Goal: Information Seeking & Learning: Learn about a topic

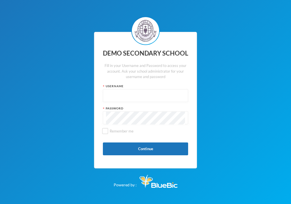
type input "edeh"
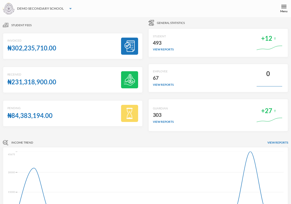
click at [176, 9] on div "DEMO SECONDARY SCHOOL" at bounding box center [145, 8] width 291 height 17
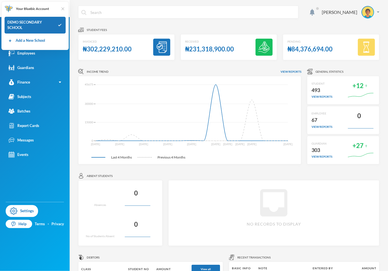
click at [62, 9] on img at bounding box center [63, 9] width 6 height 6
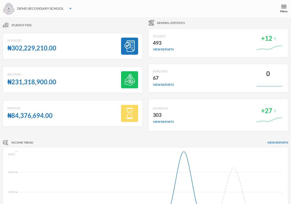
click at [170, 9] on div "DEMO SECONDARY SCHOOL" at bounding box center [145, 8] width 291 height 17
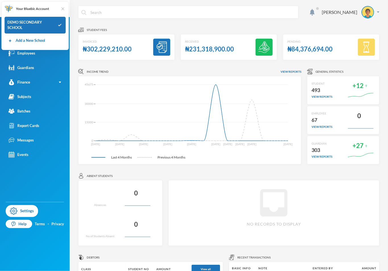
click at [63, 9] on img at bounding box center [63, 9] width 6 height 6
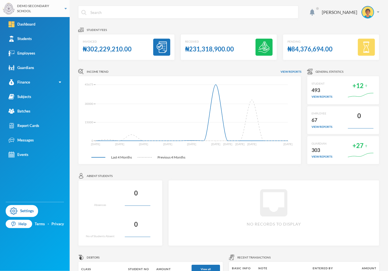
click at [65, 8] on img at bounding box center [66, 8] width 2 height 1
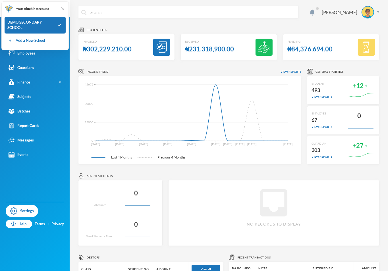
click at [62, 7] on img at bounding box center [63, 9] width 6 height 6
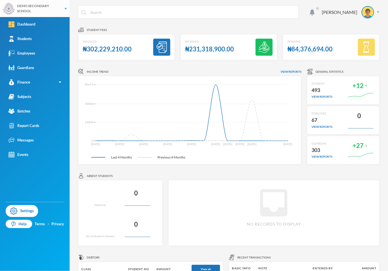
click at [62, 7] on div "DEMO SECONDARY SCHOOL" at bounding box center [35, 8] width 70 height 17
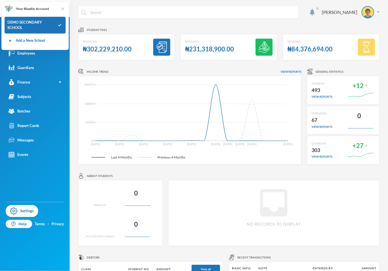
click at [63, 9] on img at bounding box center [63, 9] width 6 height 6
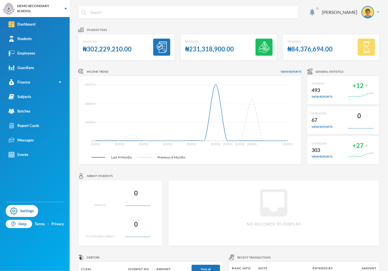
click at [63, 9] on div "DEMO SECONDARY SCHOOL" at bounding box center [35, 8] width 70 height 17
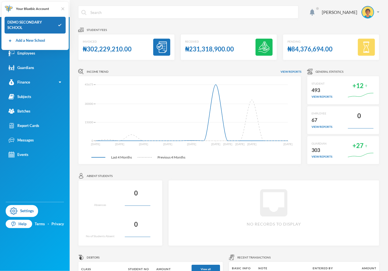
click at [63, 9] on img at bounding box center [63, 9] width 6 height 6
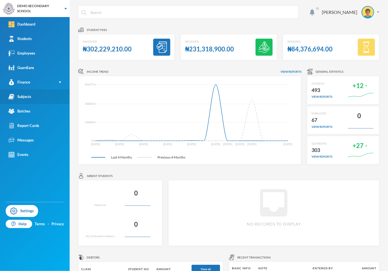
click at [36, 98] on link "Subjects" at bounding box center [35, 97] width 70 height 14
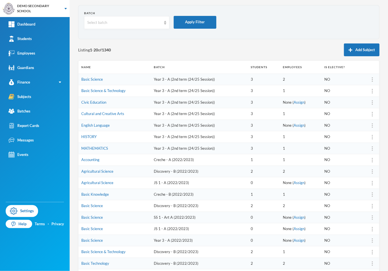
scroll to position [13, 0]
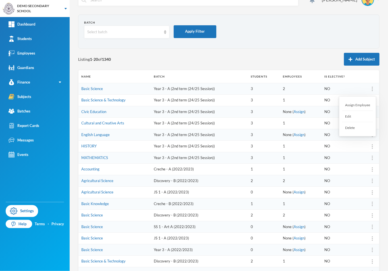
click at [291, 128] on div "Delete" at bounding box center [357, 127] width 31 height 11
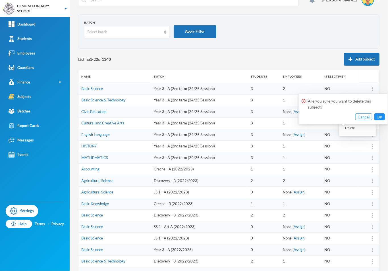
click at [291, 117] on button "Cancel" at bounding box center [363, 116] width 17 height 7
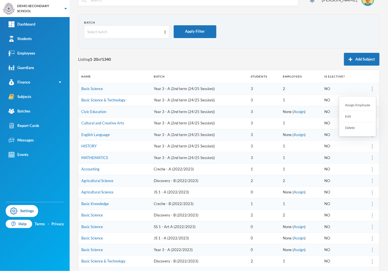
click at [291, 90] on div at bounding box center [372, 89] width 8 height 6
click at [291, 89] on img at bounding box center [372, 89] width 1 height 5
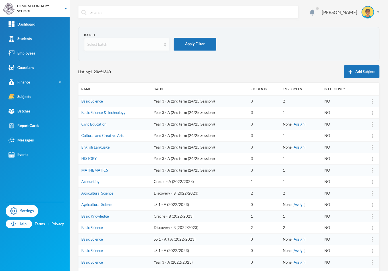
scroll to position [0, 0]
click at [162, 45] on div "Select batch" at bounding box center [126, 44] width 85 height 13
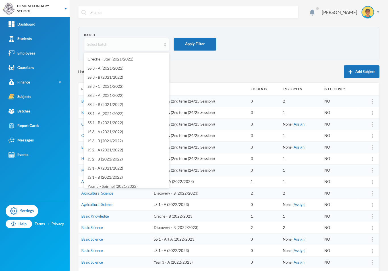
scroll to position [259, 0]
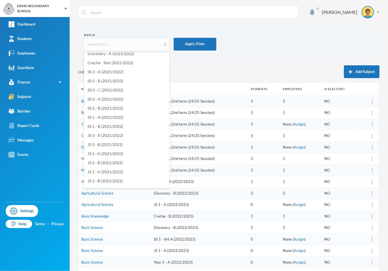
click at [116, 46] on div "Select batch" at bounding box center [124, 45] width 74 height 6
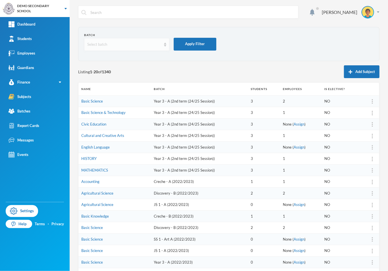
click at [116, 46] on div "Select batch" at bounding box center [124, 45] width 74 height 6
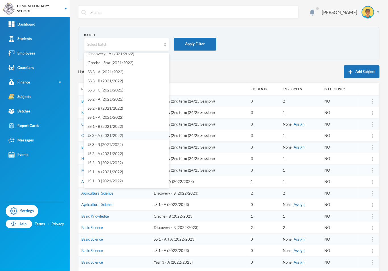
click at [105, 133] on span "JS 3 - A (2021/2022)" at bounding box center [106, 135] width 36 height 5
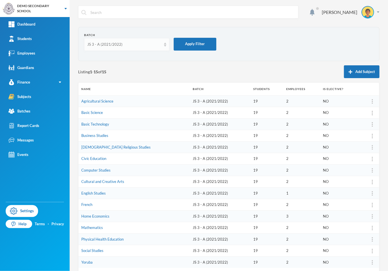
drag, startPoint x: 144, startPoint y: 43, endPoint x: 147, endPoint y: 45, distance: 2.9
click at [144, 43] on div "JS 3 - A (2021/2022)" at bounding box center [124, 45] width 74 height 6
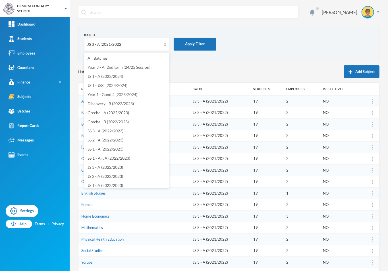
scroll to position [0, 0]
click at [118, 58] on li "All Batches" at bounding box center [126, 58] width 85 height 9
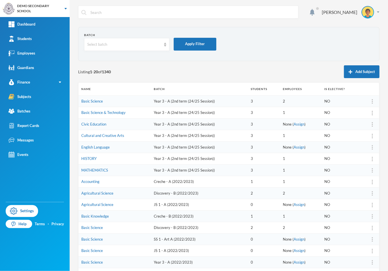
click at [172, 13] on input "text" at bounding box center [193, 12] width 206 height 13
type input "j"
click at [197, 21] on div "[PERSON_NAME]" at bounding box center [228, 16] width 301 height 21
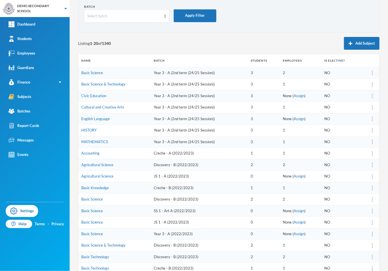
scroll to position [30, 0]
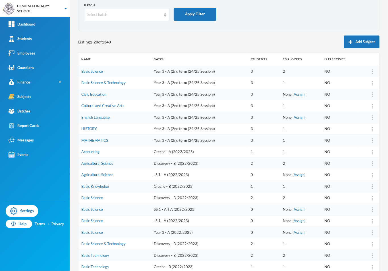
click at [280, 72] on td "2" at bounding box center [300, 72] width 41 height 12
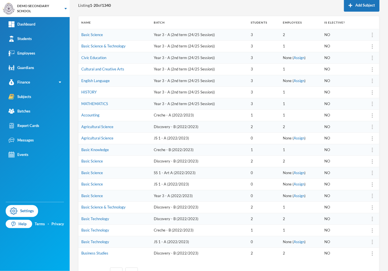
scroll to position [72, 0]
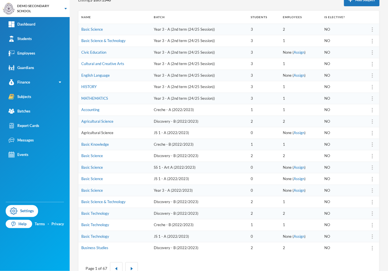
click at [94, 135] on link "Agricultural Science" at bounding box center [97, 132] width 32 height 5
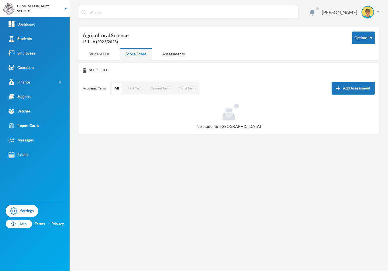
click at [100, 56] on div "Student List" at bounding box center [99, 54] width 33 height 12
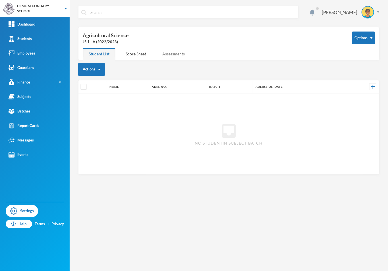
click at [173, 53] on div "Assessments" at bounding box center [173, 54] width 34 height 12
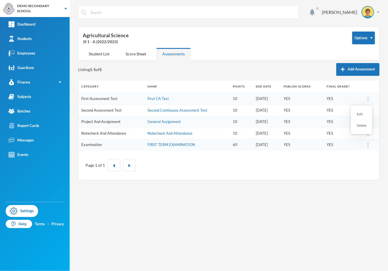
click at [291, 98] on img at bounding box center [368, 99] width 1 height 5
click at [291, 99] on td "YES" at bounding box center [343, 99] width 38 height 12
click at [174, 99] on td "First CA Test" at bounding box center [188, 99] width 86 height 12
click at [156, 99] on link "First CA Test" at bounding box center [158, 98] width 21 height 5
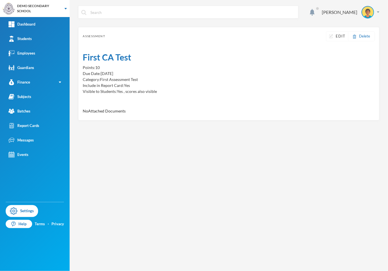
click at [156, 99] on div "Assessment Edit Delete First CA Test Points: 10 Due Date: [DATE] Category: Firs…" at bounding box center [228, 74] width 301 height 94
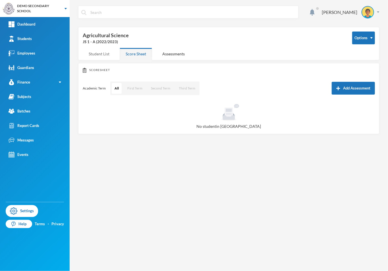
click at [99, 53] on div "Student List" at bounding box center [99, 54] width 33 height 12
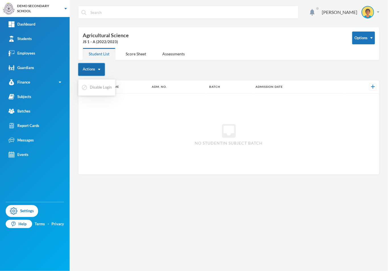
click at [98, 65] on button "Actions" at bounding box center [91, 69] width 27 height 13
click at [99, 67] on button "Actions" at bounding box center [91, 69] width 27 height 13
click at [131, 54] on div "Score Sheet" at bounding box center [136, 54] width 32 height 12
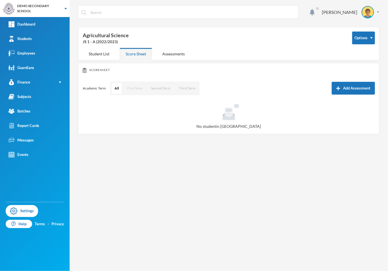
click at [132, 88] on button "First Term" at bounding box center [135, 88] width 21 height 11
click at [161, 88] on button "Second Term" at bounding box center [160, 88] width 25 height 11
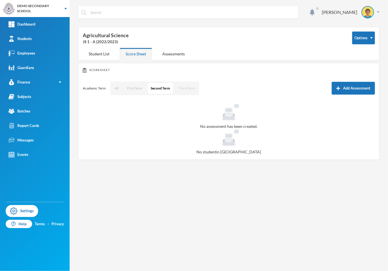
click at [189, 88] on button "Third Term" at bounding box center [187, 88] width 22 height 11
click at [114, 89] on button "All" at bounding box center [117, 88] width 10 height 11
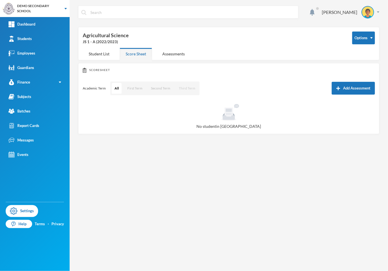
click at [184, 87] on button "Third Term" at bounding box center [187, 88] width 22 height 11
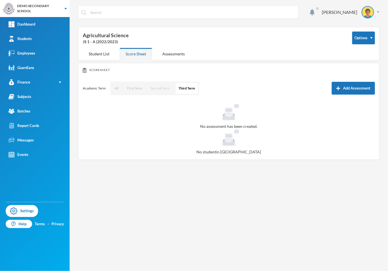
click at [164, 88] on button "Second Term" at bounding box center [160, 88] width 25 height 11
click at [140, 88] on button "First Term" at bounding box center [134, 88] width 21 height 11
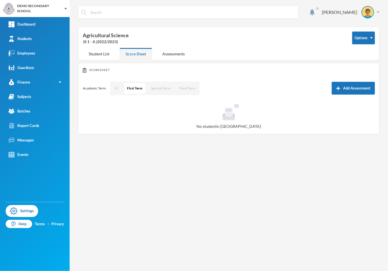
click at [116, 88] on button "All" at bounding box center [117, 88] width 10 height 11
click at [173, 54] on div "Assessments" at bounding box center [173, 54] width 34 height 12
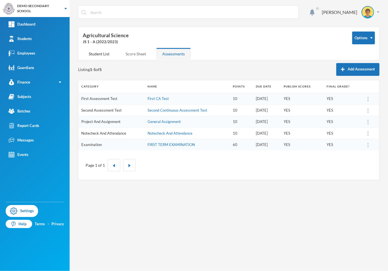
click at [135, 52] on div "Score Sheet" at bounding box center [136, 54] width 32 height 12
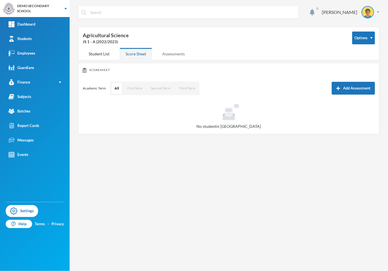
click at [172, 53] on div "Assessments" at bounding box center [173, 54] width 34 height 12
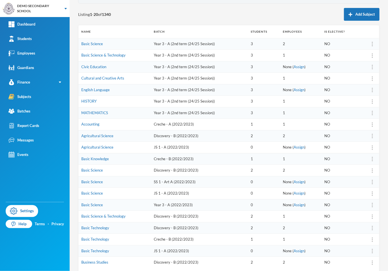
scroll to position [58, 0]
click at [291, 148] on link "Assign" at bounding box center [299, 146] width 11 height 5
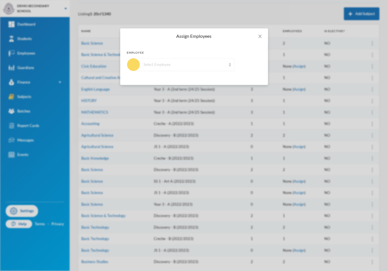
click at [213, 65] on div "Select Employee" at bounding box center [185, 65] width 82 height 6
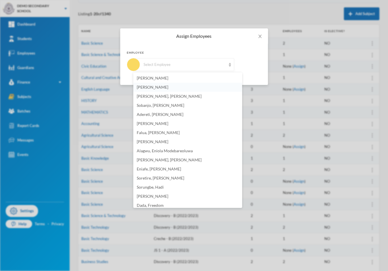
click at [198, 89] on li "[PERSON_NAME]" at bounding box center [187, 87] width 109 height 9
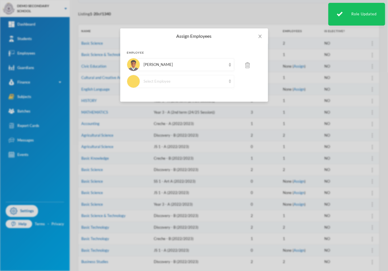
click at [208, 82] on div "Select Employee" at bounding box center [185, 82] width 82 height 6
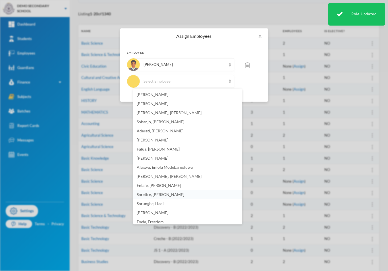
click at [180, 192] on span "Soretire, [PERSON_NAME]" at bounding box center [160, 194] width 47 height 5
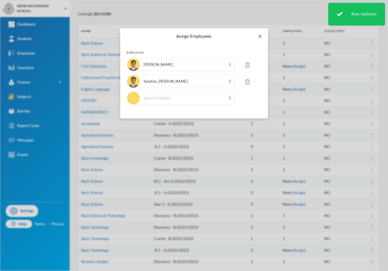
click at [261, 37] on icon "icon: close" at bounding box center [260, 36] width 5 height 5
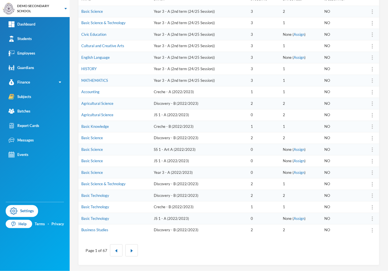
scroll to position [0, 0]
click at [93, 138] on link "Basic Science" at bounding box center [92, 138] width 22 height 5
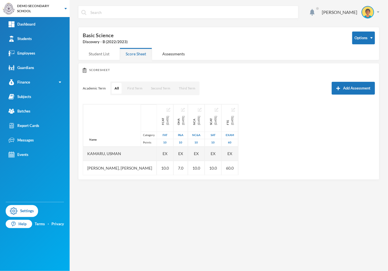
click at [107, 55] on div "Student List" at bounding box center [99, 54] width 33 height 12
